Goal: Task Accomplishment & Management: Use online tool/utility

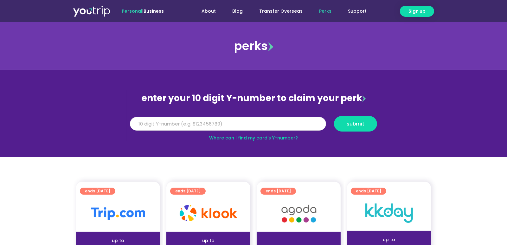
click at [201, 125] on input "Y Number" at bounding box center [228, 124] width 196 height 14
click at [150, 123] on input "Y Number" at bounding box center [228, 124] width 196 height 14
type input "5"
click at [164, 122] on input "8" at bounding box center [228, 124] width 196 height 14
type input "8113395051"
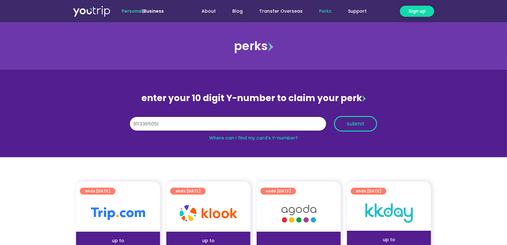
click at [367, 127] on button "submit" at bounding box center [355, 124] width 43 height 16
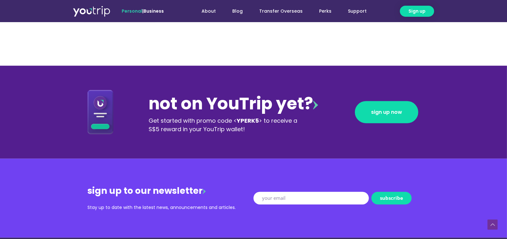
scroll to position [633, 0]
